Goal: Information Seeking & Learning: Learn about a topic

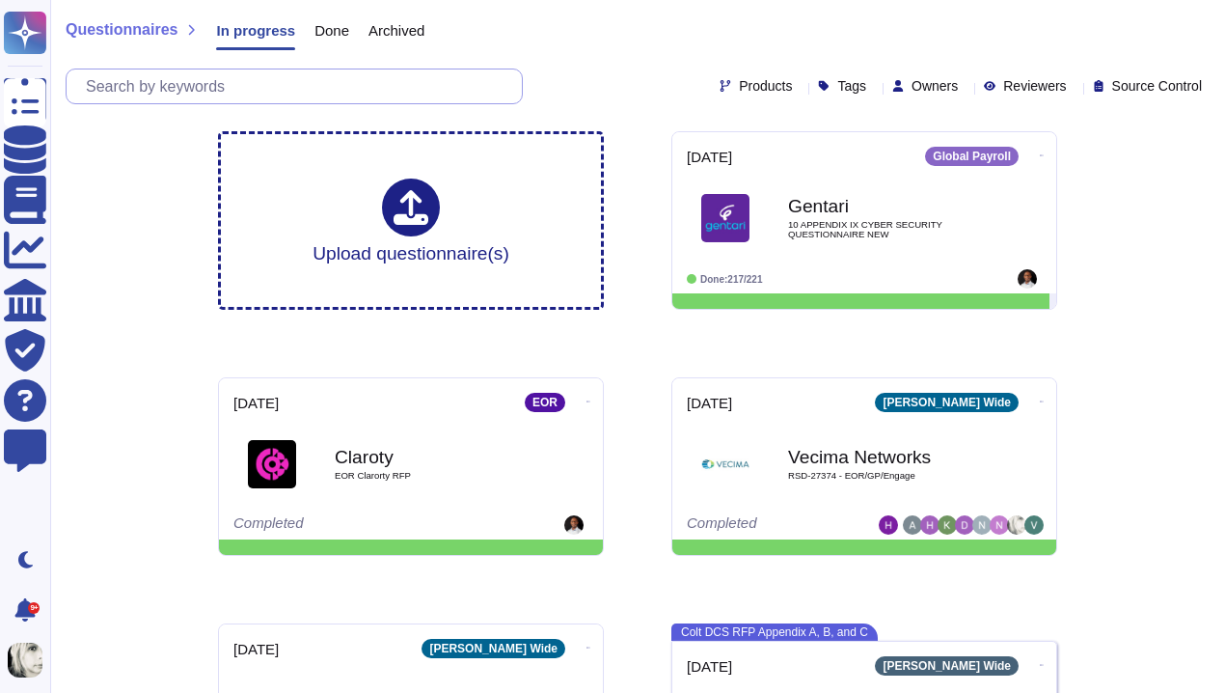
click at [215, 76] on input "text" at bounding box center [299, 86] width 446 height 34
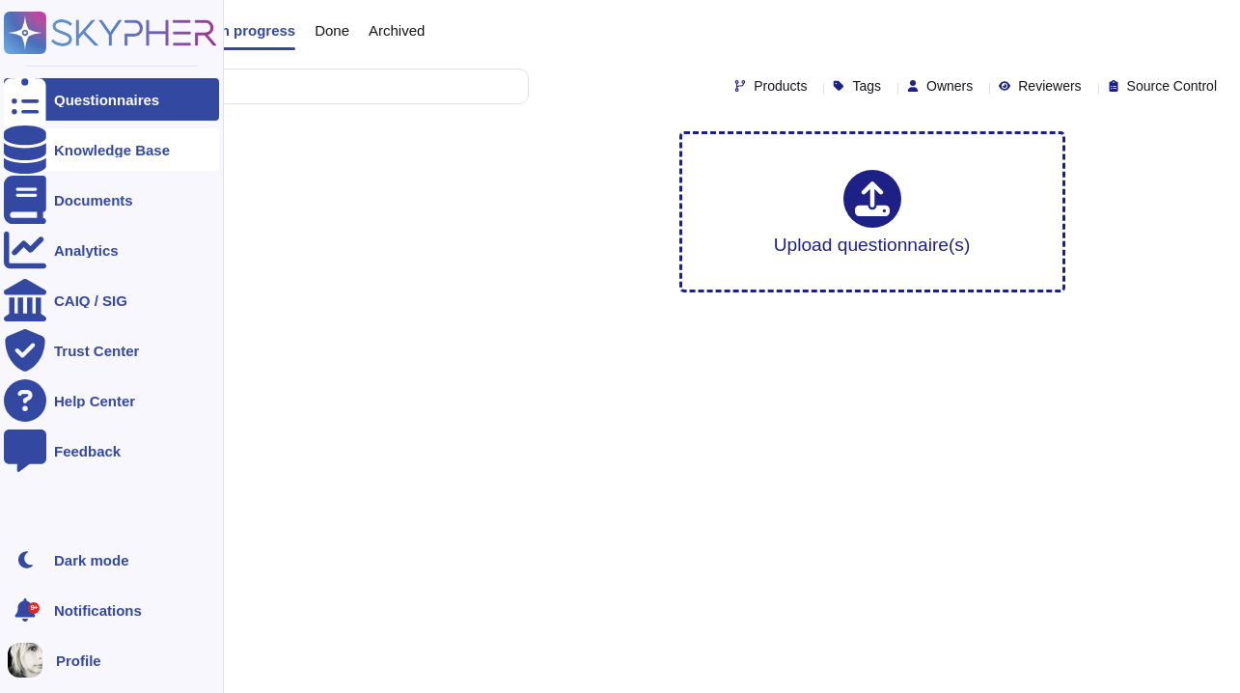
type input "ico"
click at [98, 159] on div "Knowledge Base" at bounding box center [111, 149] width 215 height 42
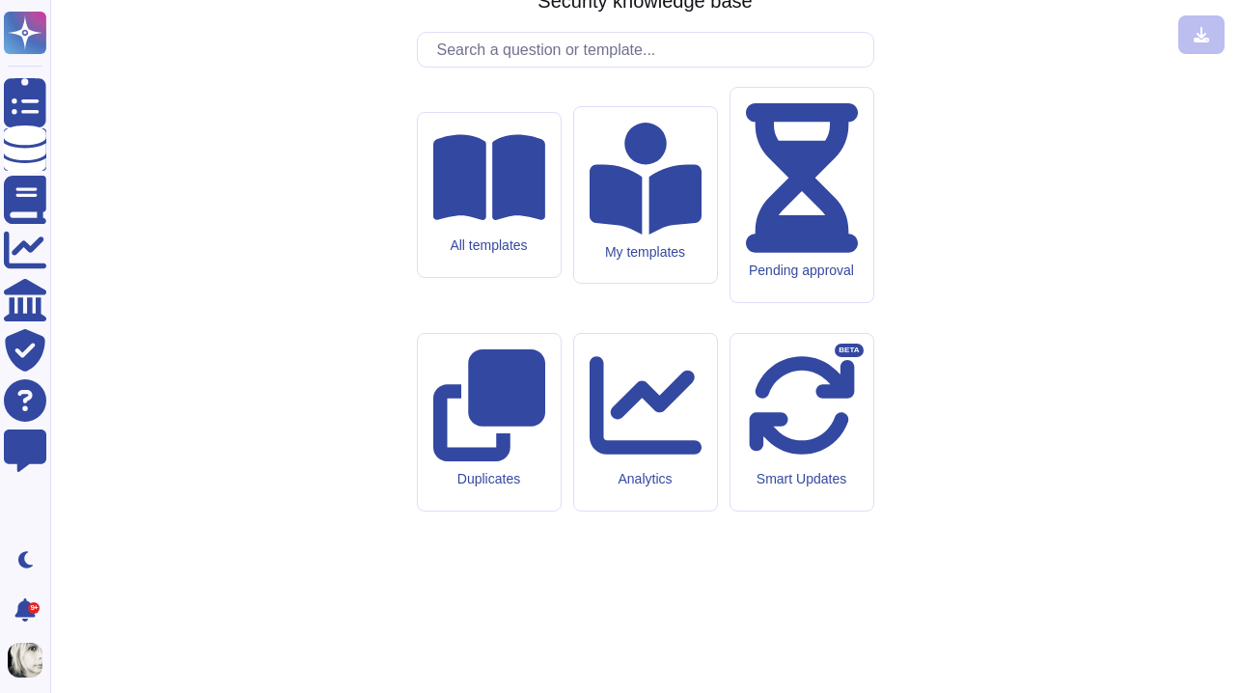
click at [455, 67] on input "text" at bounding box center [650, 50] width 446 height 34
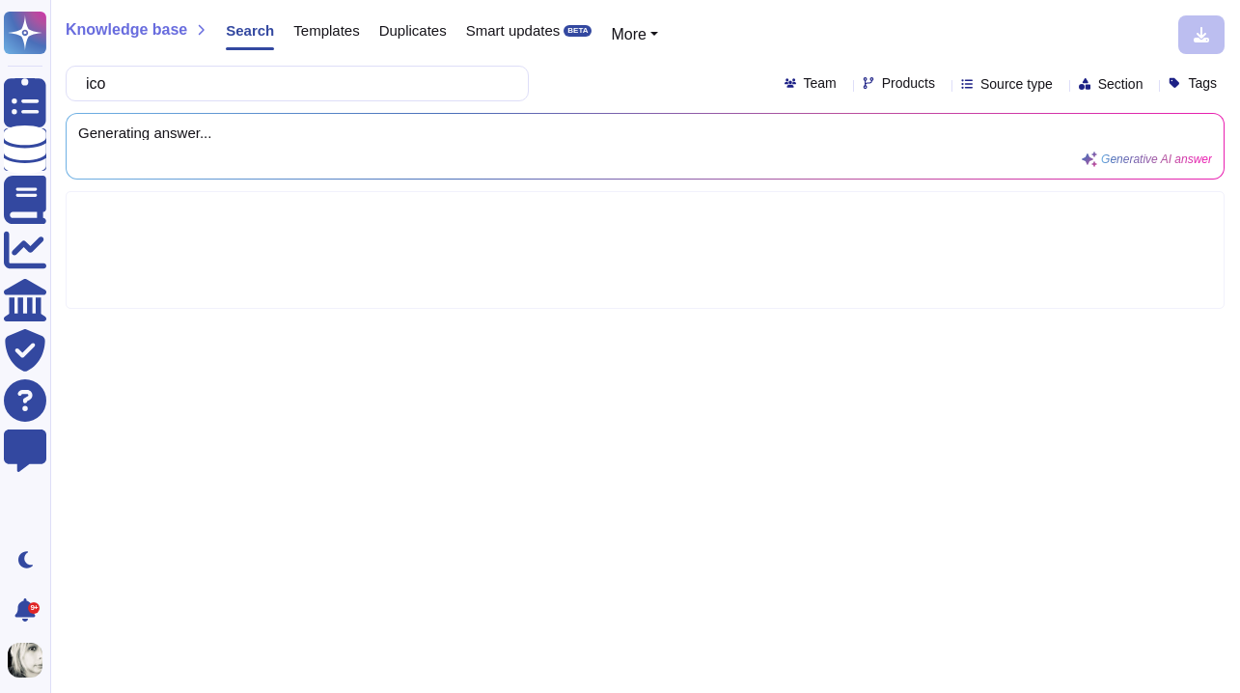
type input "ico"
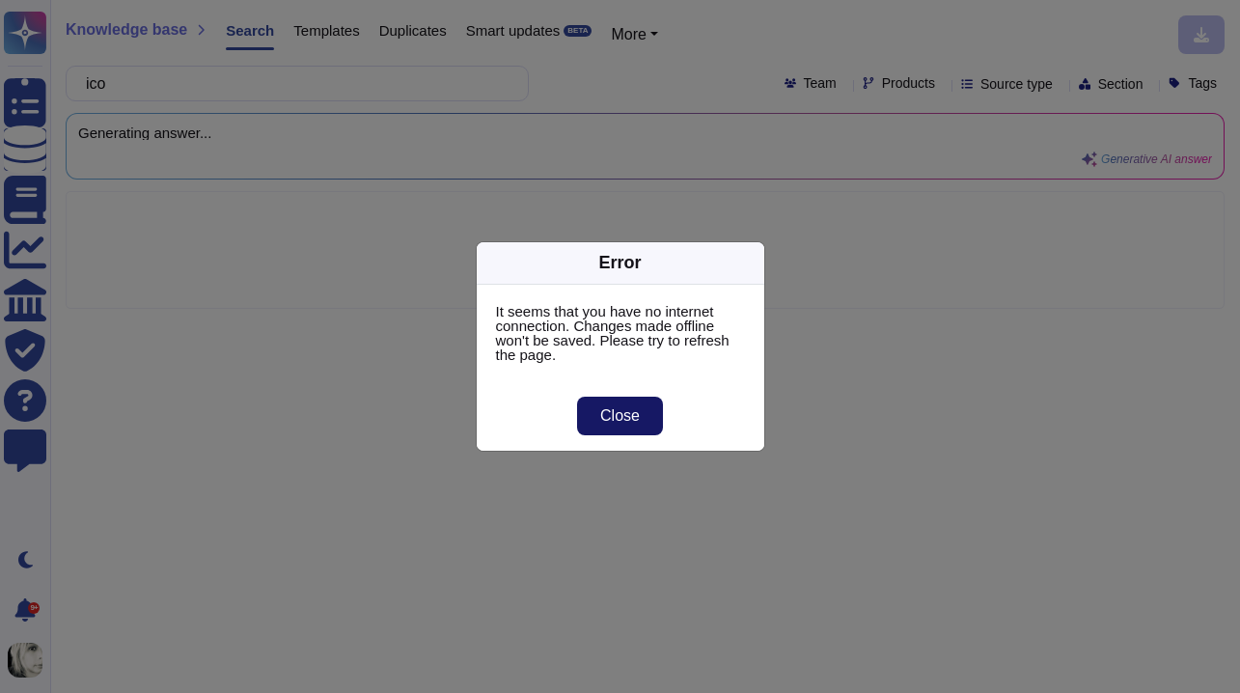
click at [609, 414] on span "Close" at bounding box center [620, 415] width 40 height 15
